Goal: Task Accomplishment & Management: Manage account settings

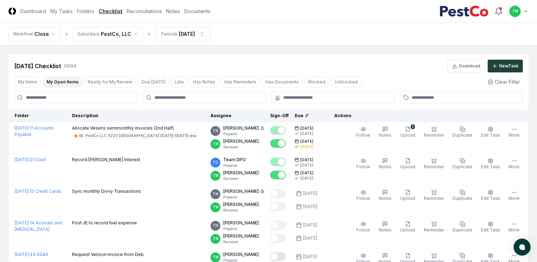
scroll to position [257, 0]
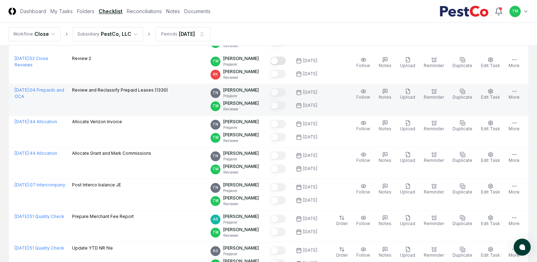
scroll to position [588, 0]
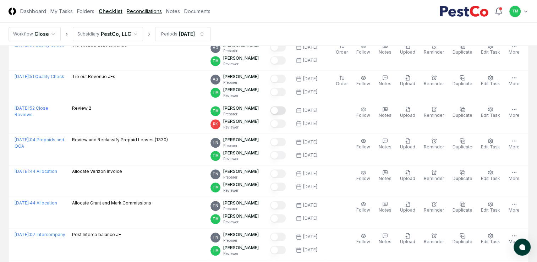
click at [143, 9] on link "Reconciliations" at bounding box center [144, 10] width 35 height 7
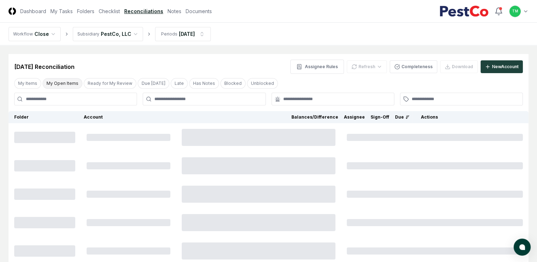
click at [56, 81] on button "My Open Items" at bounding box center [63, 83] width 40 height 11
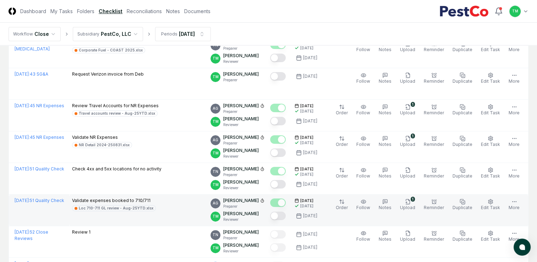
scroll to position [52, 0]
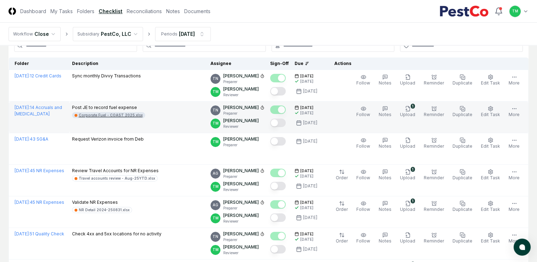
click at [105, 115] on div "Corporate Fuel - COAST 2025.xlsx" at bounding box center [111, 114] width 64 height 5
click at [286, 122] on button "Mark complete" at bounding box center [278, 123] width 16 height 9
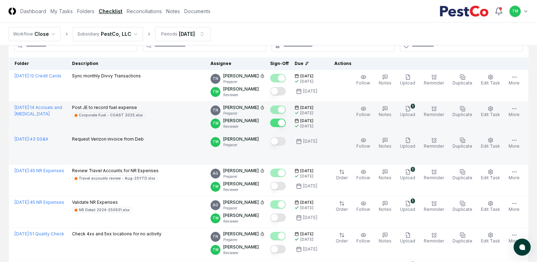
click at [286, 142] on button "Mark complete" at bounding box center [278, 141] width 16 height 9
click at [516, 111] on button "More" at bounding box center [514, 111] width 14 height 15
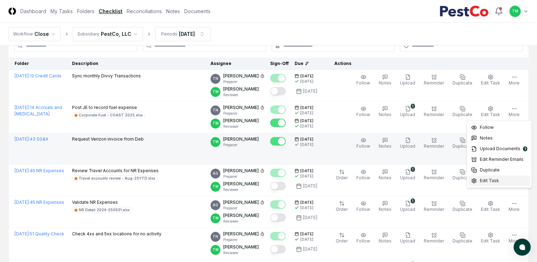
click at [487, 180] on span "Edit Task" at bounding box center [488, 180] width 19 height 6
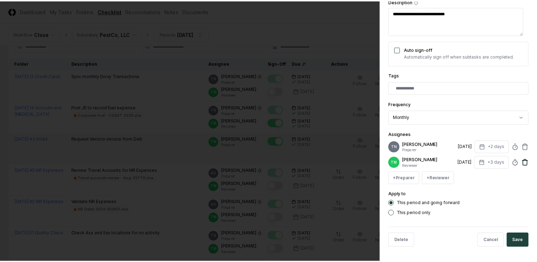
scroll to position [128, 0]
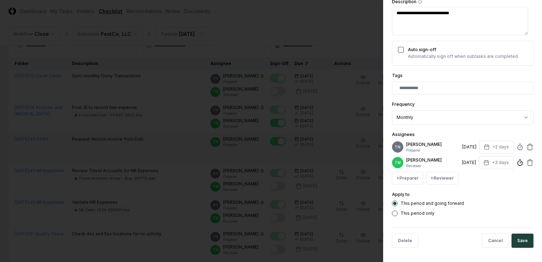
click at [517, 163] on icon at bounding box center [520, 162] width 7 height 7
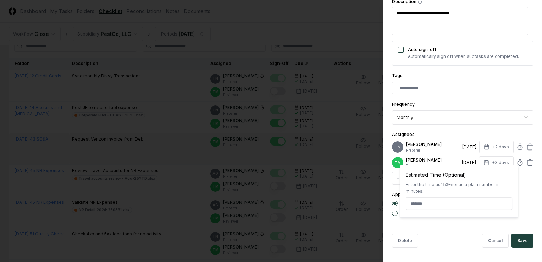
type textarea "*"
type input "******"
click at [515, 241] on button "Save" at bounding box center [523, 241] width 22 height 14
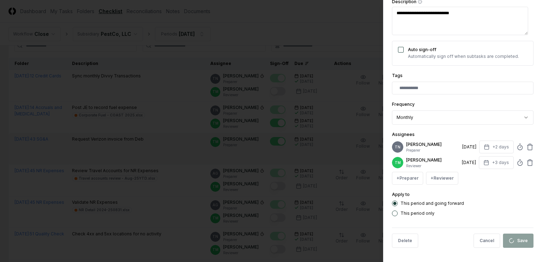
type textarea "*"
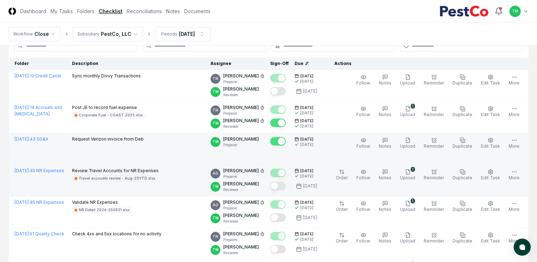
click at [286, 187] on button "Mark complete" at bounding box center [278, 186] width 16 height 9
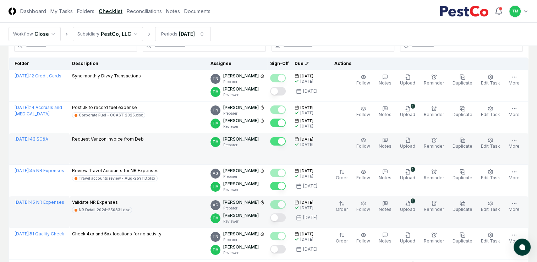
click at [285, 218] on button "Mark complete" at bounding box center [278, 217] width 16 height 9
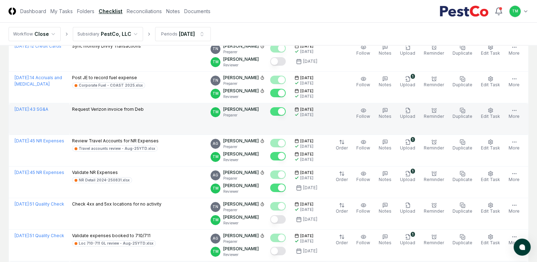
scroll to position [123, 0]
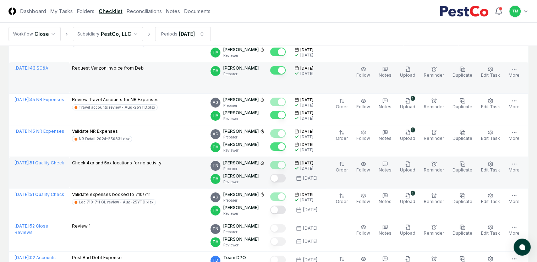
click at [286, 179] on button "Mark complete" at bounding box center [278, 178] width 16 height 9
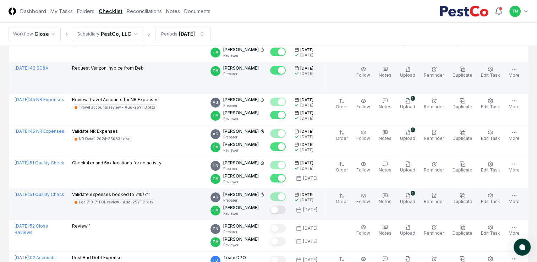
scroll to position [194, 0]
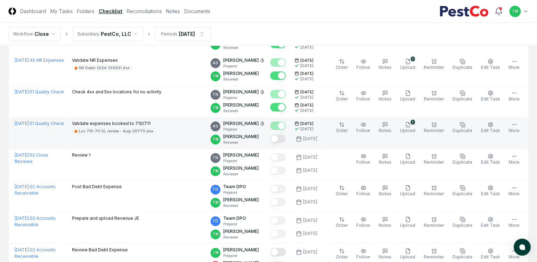
click at [286, 138] on button "Mark complete" at bounding box center [278, 138] width 16 height 9
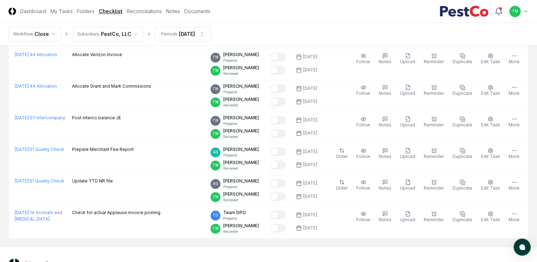
scroll to position [726, 0]
